Goal: Task Accomplishment & Management: Use online tool/utility

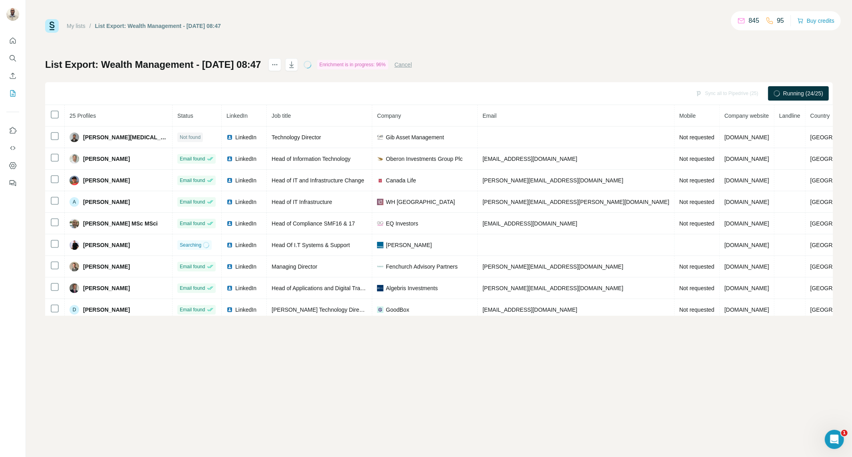
click at [655, 24] on div "My lists / List Export: Wealth Management - [DATE] 08:47 845 95 Buy credits" at bounding box center [438, 26] width 787 height 14
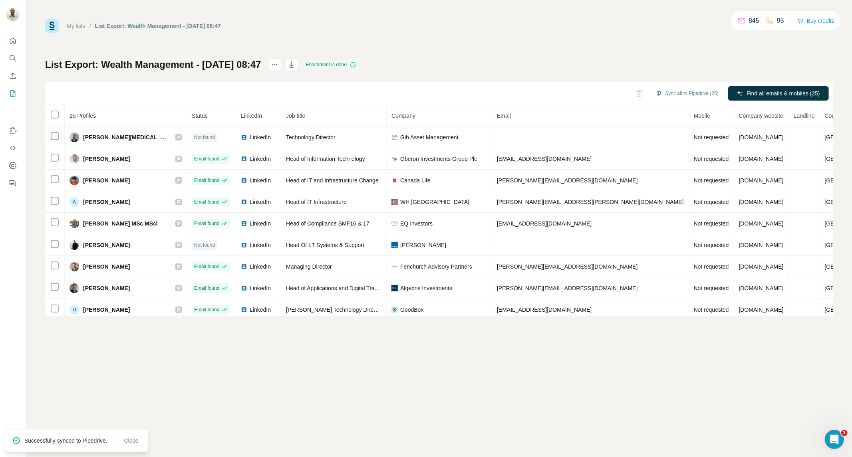
click at [49, 117] on th at bounding box center [55, 116] width 20 height 22
click at [773, 98] on button "Find all emails & mobiles (25)" at bounding box center [778, 93] width 101 height 14
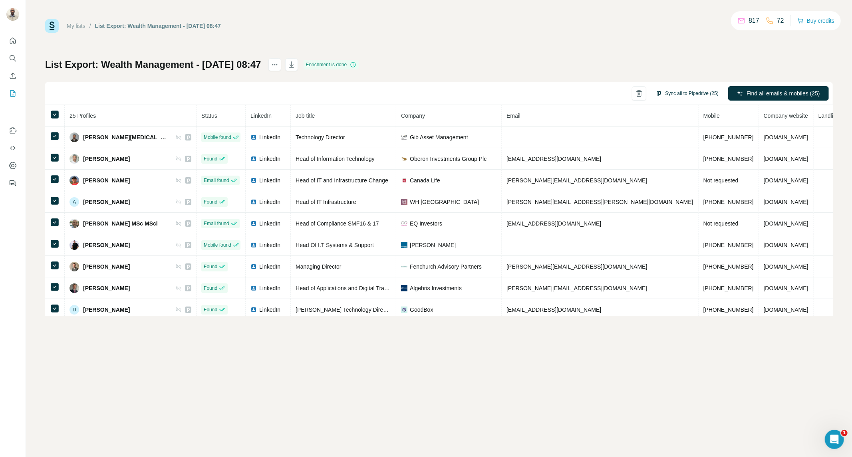
click at [674, 92] on button "Sync all to Pipedrive (25)" at bounding box center [687, 93] width 74 height 12
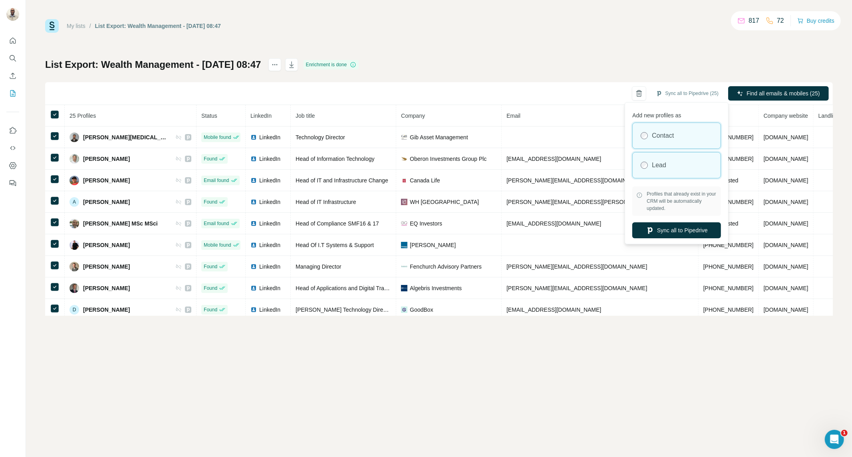
click at [665, 170] on div "Lead" at bounding box center [676, 166] width 88 height 26
click at [668, 228] on button "Sync all to Pipedrive" at bounding box center [676, 230] width 89 height 16
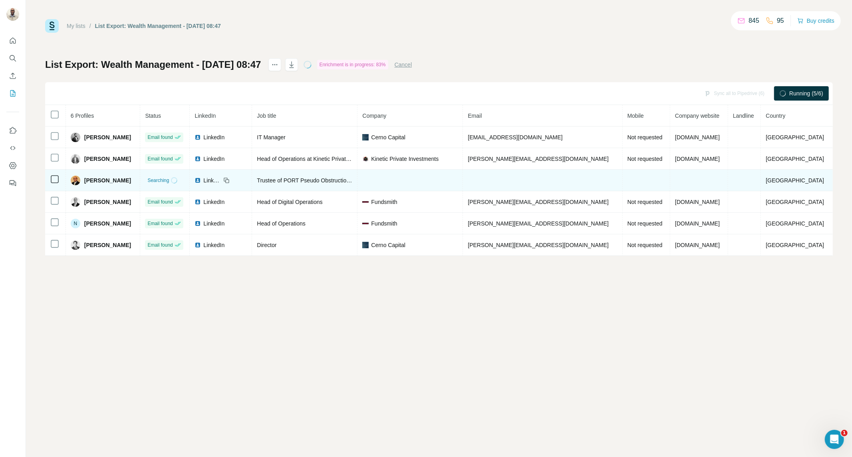
click at [201, 180] on img at bounding box center [197, 180] width 6 height 6
click at [52, 185] on td at bounding box center [55, 181] width 21 height 22
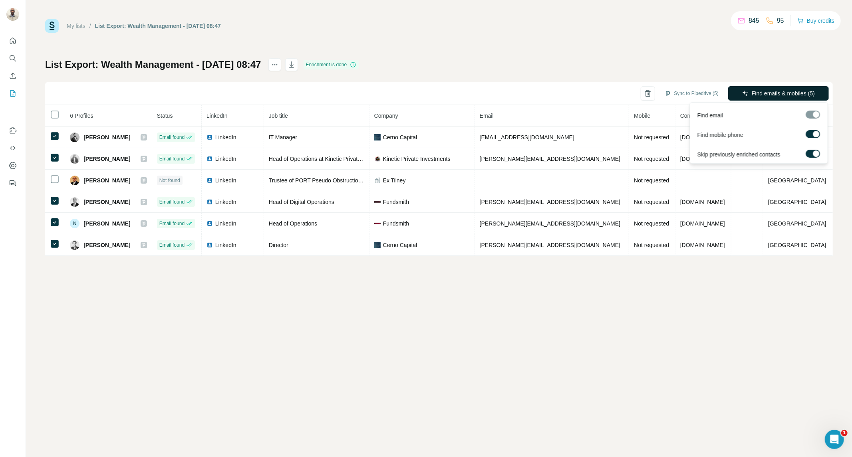
click at [771, 92] on span "Find emails & mobiles (5)" at bounding box center [782, 93] width 63 height 8
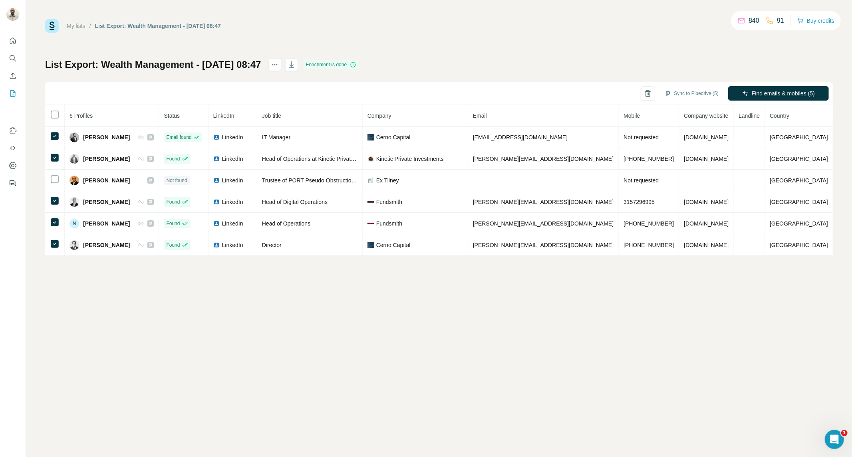
click at [763, 50] on div "My lists / List Export: Wealth Management - 09/10/2025 08:47 840 91 Buy credits…" at bounding box center [438, 137] width 787 height 237
click at [685, 88] on button "Sync to Pipedrive (5)" at bounding box center [691, 93] width 65 height 12
click at [666, 151] on button "Sync to Pipedrive" at bounding box center [676, 154] width 89 height 16
